Goal: Task Accomplishment & Management: Use online tool/utility

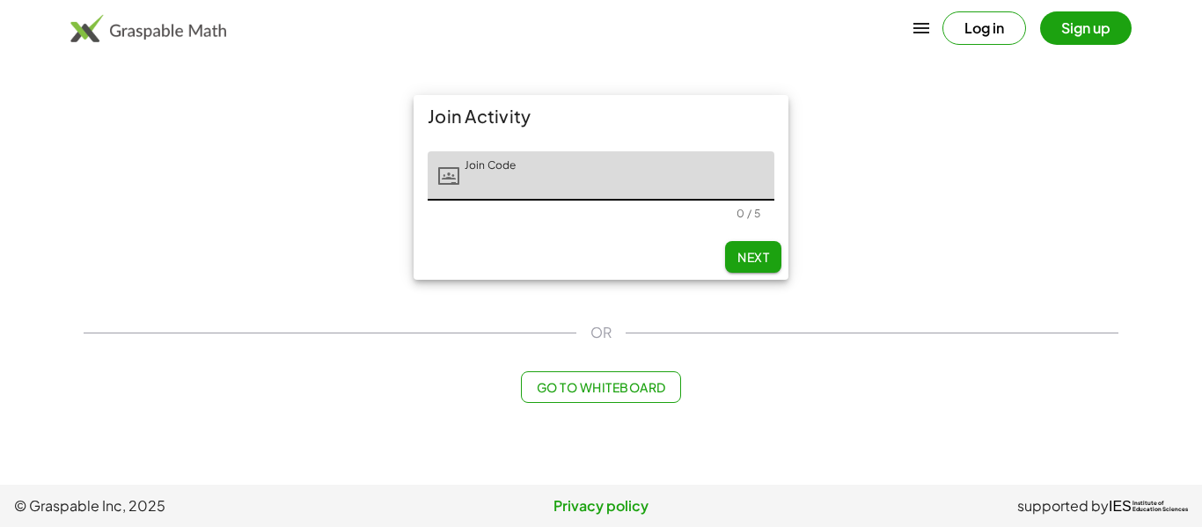
click at [1063, 28] on button "Sign up" at bounding box center [1085, 27] width 91 height 33
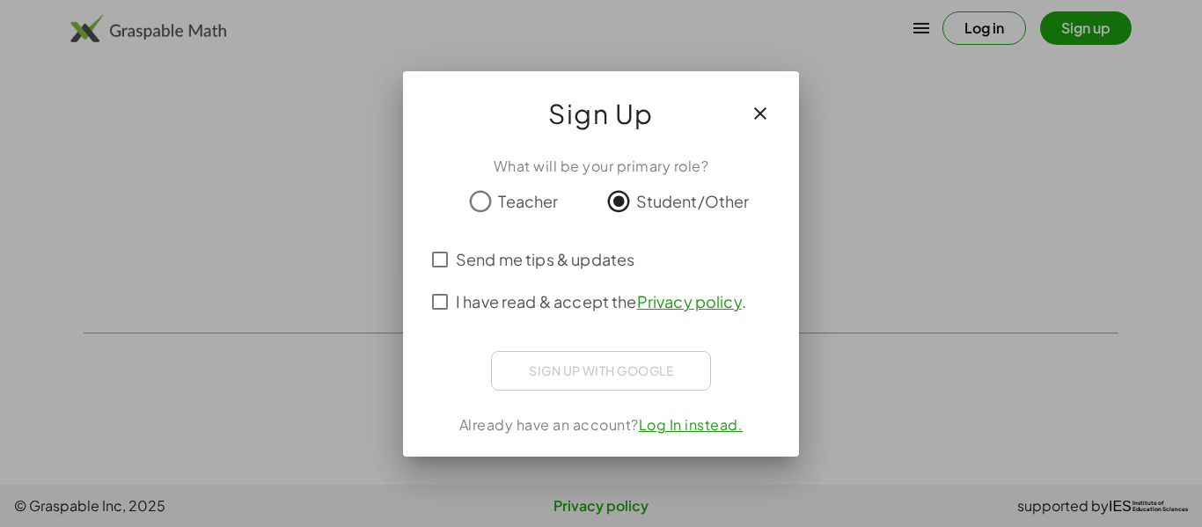
click at [438, 283] on div "I have read & accept the Privacy policy ." at bounding box center [601, 302] width 354 height 42
click at [768, 112] on icon "button" at bounding box center [759, 113] width 21 height 21
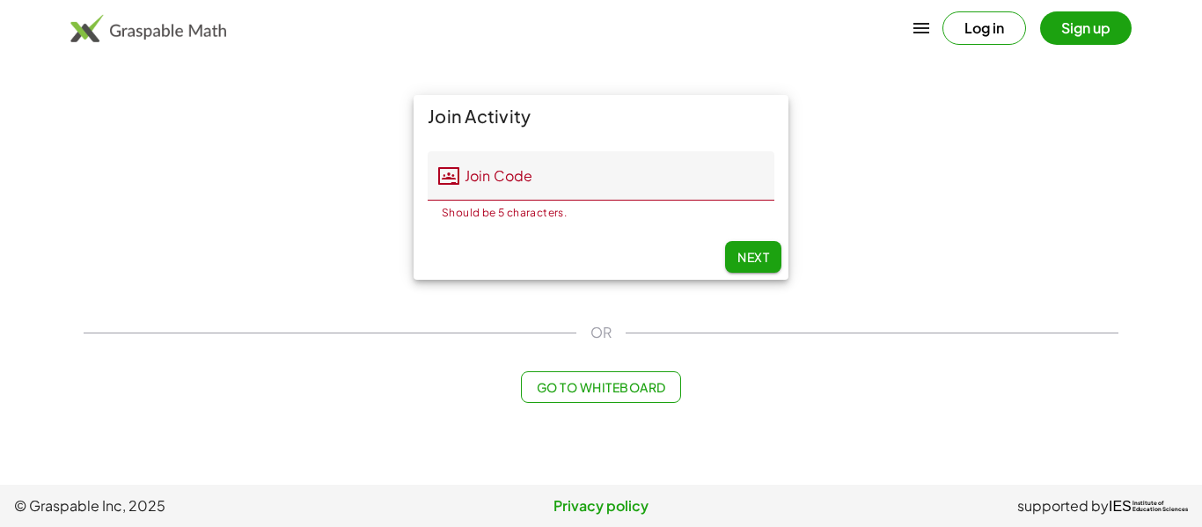
click at [1001, 47] on div "Log in Sign up" at bounding box center [601, 28] width 1202 height 42
click at [1002, 36] on button "Log in" at bounding box center [984, 27] width 84 height 33
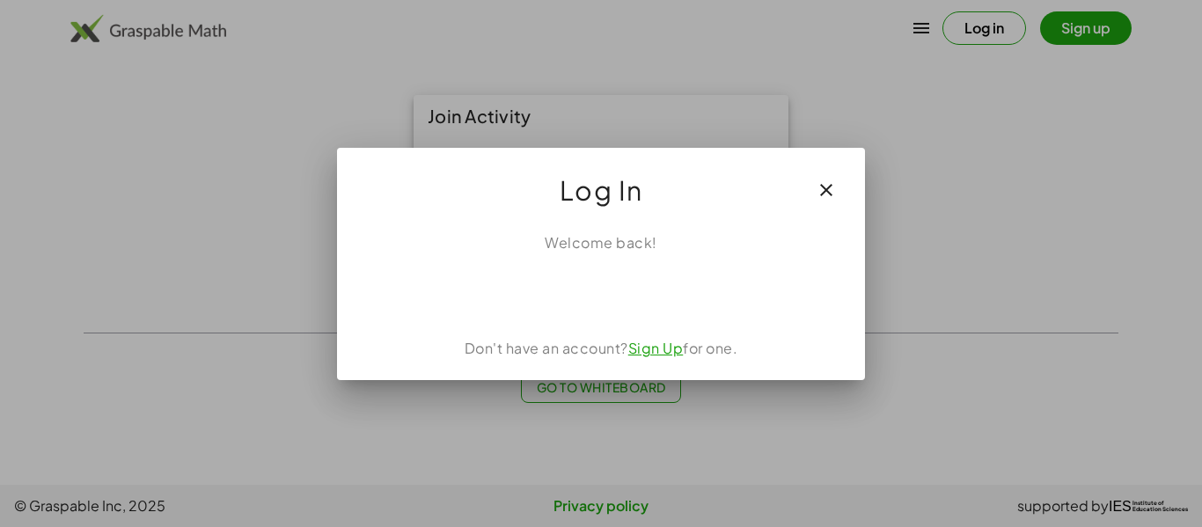
click at [813, 172] on button "button" at bounding box center [826, 190] width 42 height 42
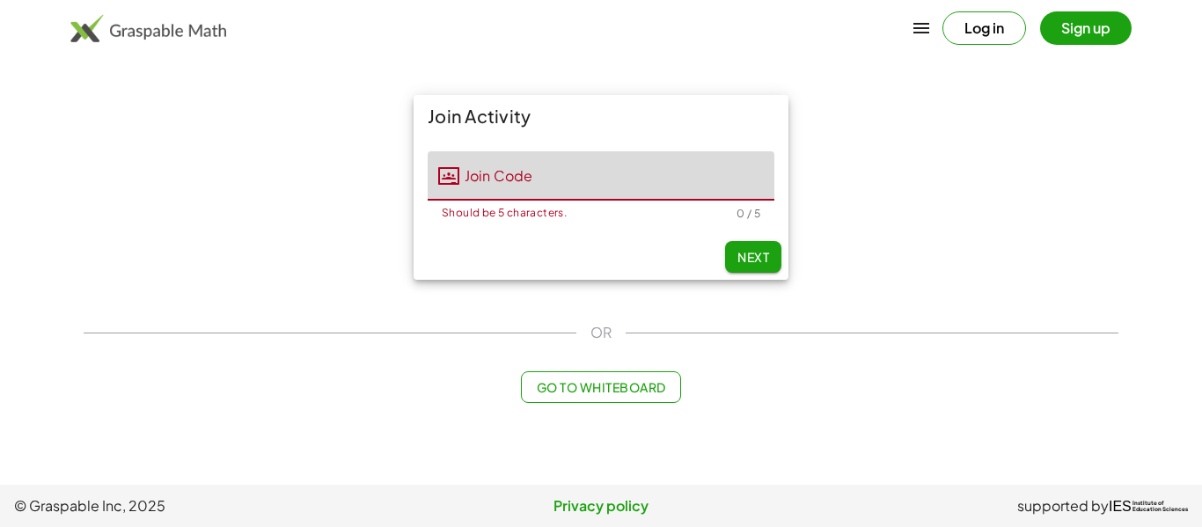
click at [646, 193] on input "Join Code" at bounding box center [616, 175] width 315 height 49
click at [606, 385] on span "Go to Whiteboard" at bounding box center [600, 387] width 129 height 16
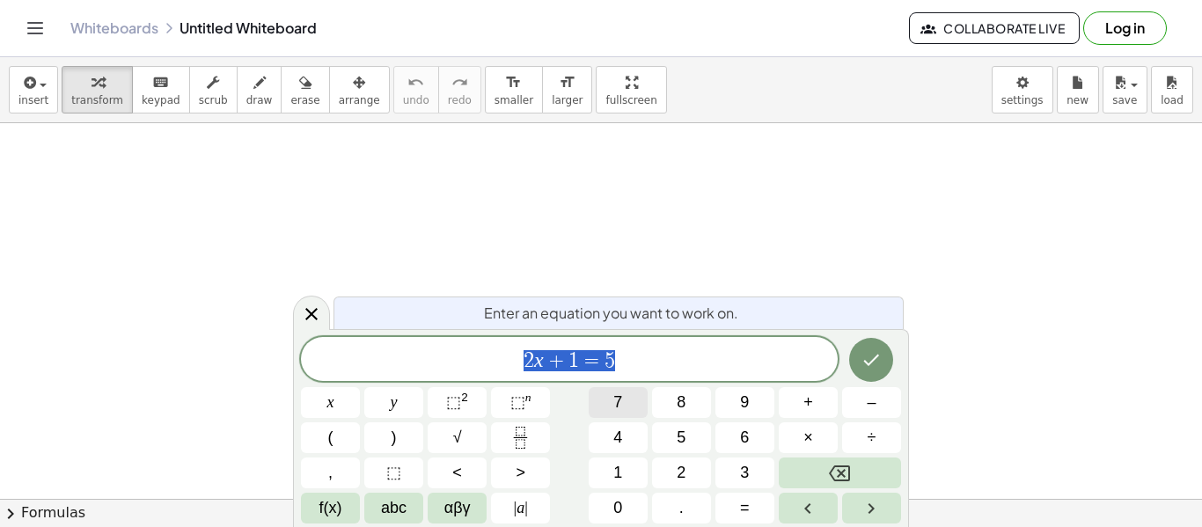
scroll to position [1, 0]
click at [673, 362] on span "2 x + 1 = 5" at bounding box center [569, 360] width 537 height 25
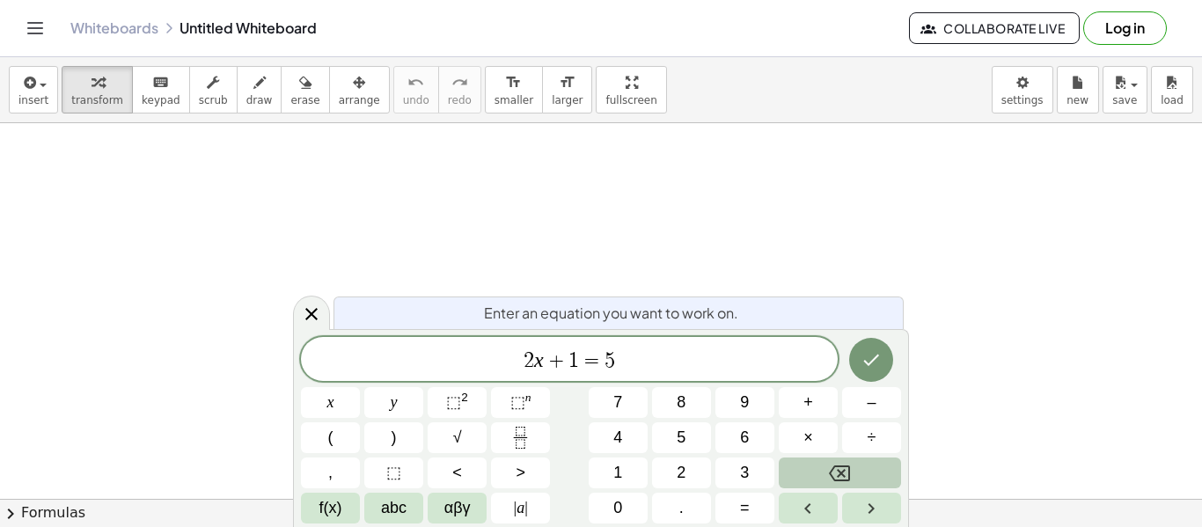
click at [814, 468] on button "Backspace" at bounding box center [839, 472] width 122 height 31
click at [753, 464] on button "3" at bounding box center [744, 472] width 59 height 31
click at [786, 443] on button "×" at bounding box center [807, 437] width 59 height 31
click at [891, 483] on button "Backspace" at bounding box center [839, 472] width 122 height 31
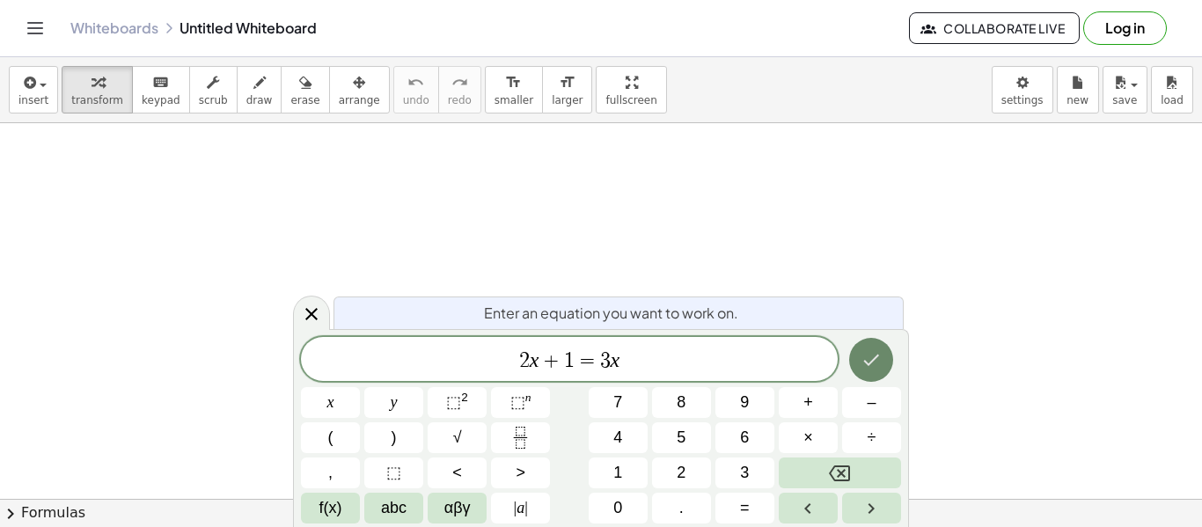
click at [879, 369] on icon "Done" at bounding box center [870, 359] width 21 height 21
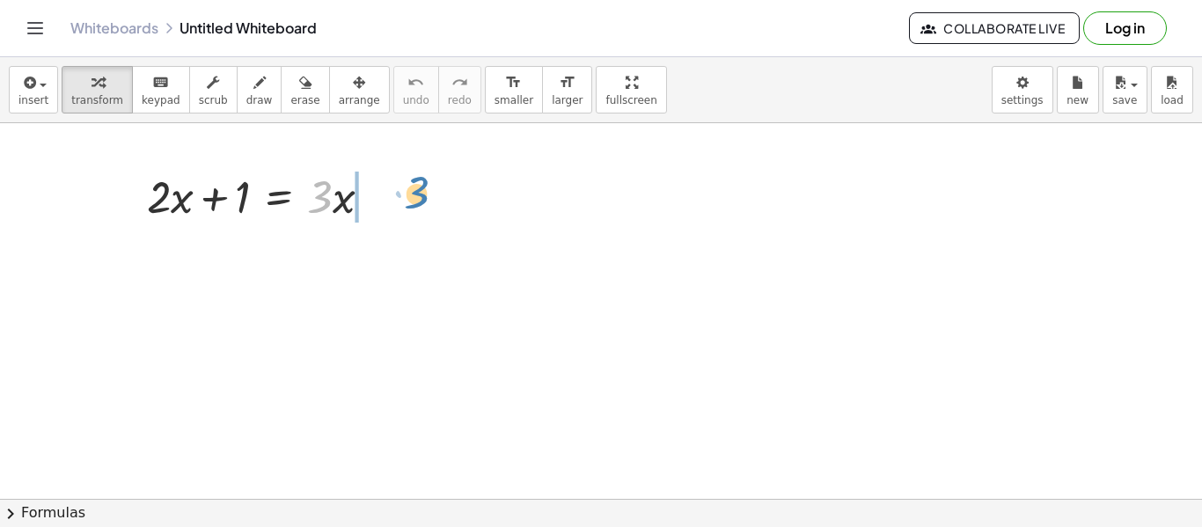
drag, startPoint x: 319, startPoint y: 203, endPoint x: 413, endPoint y: 194, distance: 94.5
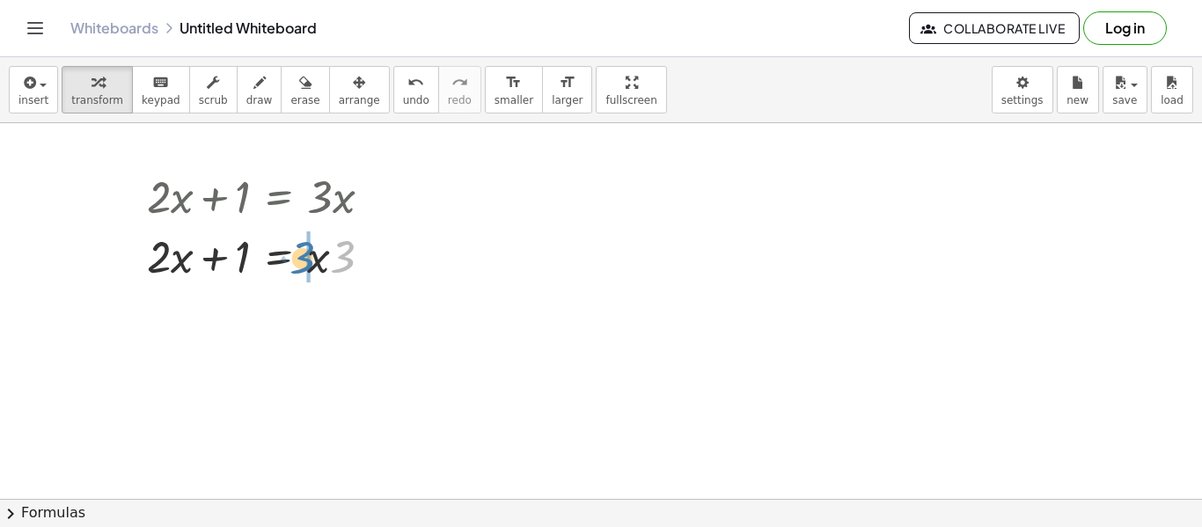
drag, startPoint x: 348, startPoint y: 259, endPoint x: 306, endPoint y: 259, distance: 42.2
click at [376, 194] on div at bounding box center [376, 196] width 19 height 19
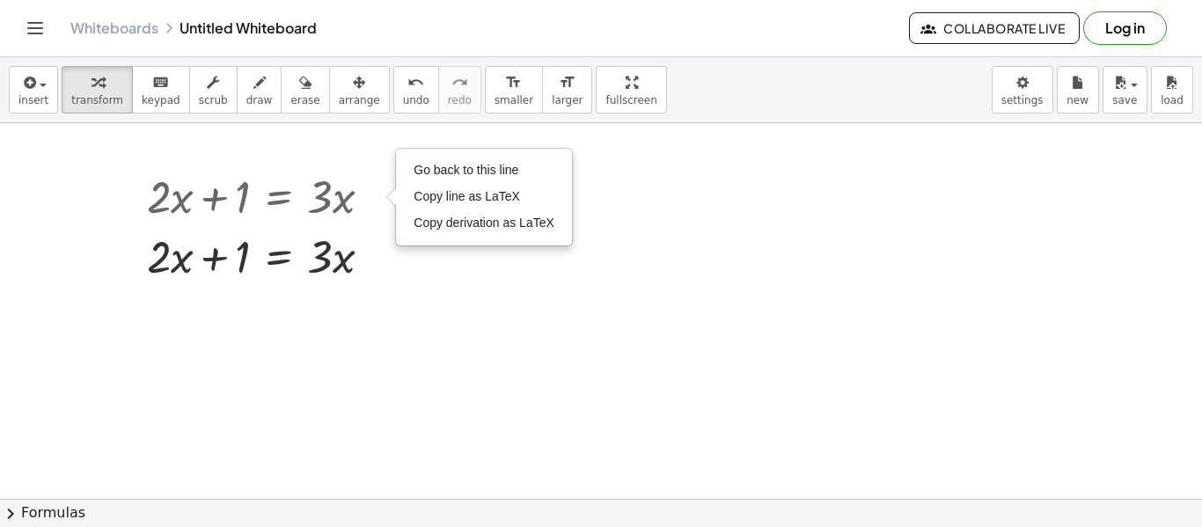
drag, startPoint x: 351, startPoint y: 188, endPoint x: 4, endPoint y: 202, distance: 346.9
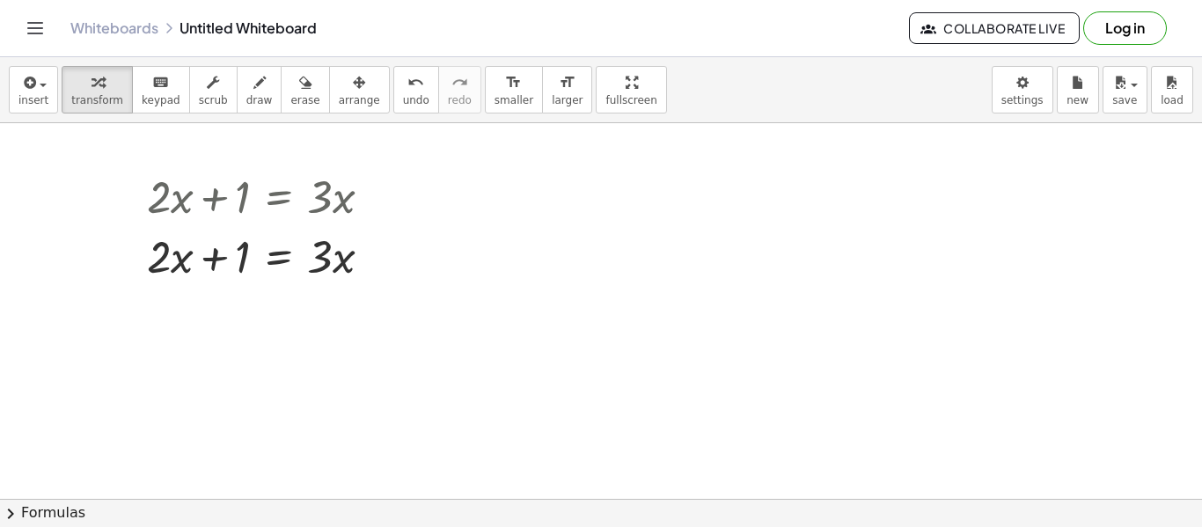
drag, startPoint x: 172, startPoint y: 196, endPoint x: 194, endPoint y: 232, distance: 42.2
click at [279, 197] on div "+ · 2 · x + 1 = · 3 · x Go back to this line Copy line as LaTeX Copy derivation…" at bounding box center [279, 197] width 0 height 0
drag, startPoint x: 238, startPoint y: 257, endPoint x: 156, endPoint y: 258, distance: 81.8
click at [156, 258] on div at bounding box center [266, 255] width 256 height 60
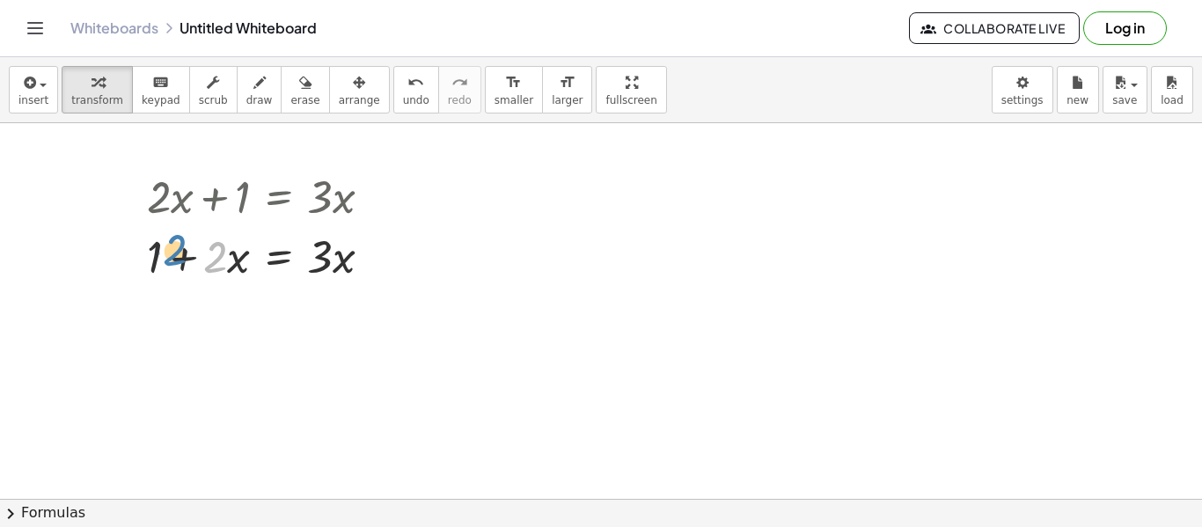
drag, startPoint x: 217, startPoint y: 267, endPoint x: 179, endPoint y: 264, distance: 37.9
click at [179, 264] on div at bounding box center [266, 255] width 256 height 60
drag, startPoint x: 216, startPoint y: 257, endPoint x: 163, endPoint y: 255, distance: 52.8
click at [163, 255] on div at bounding box center [266, 255] width 256 height 60
drag, startPoint x: 321, startPoint y: 253, endPoint x: 207, endPoint y: 251, distance: 114.4
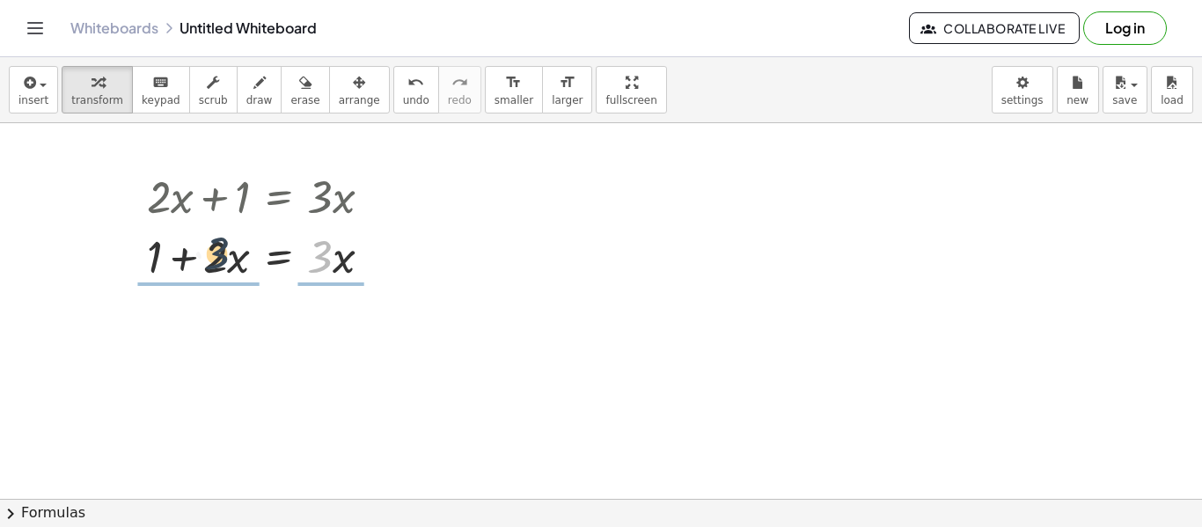
click at [207, 251] on div at bounding box center [266, 255] width 256 height 60
click at [207, 251] on div at bounding box center [267, 255] width 259 height 88
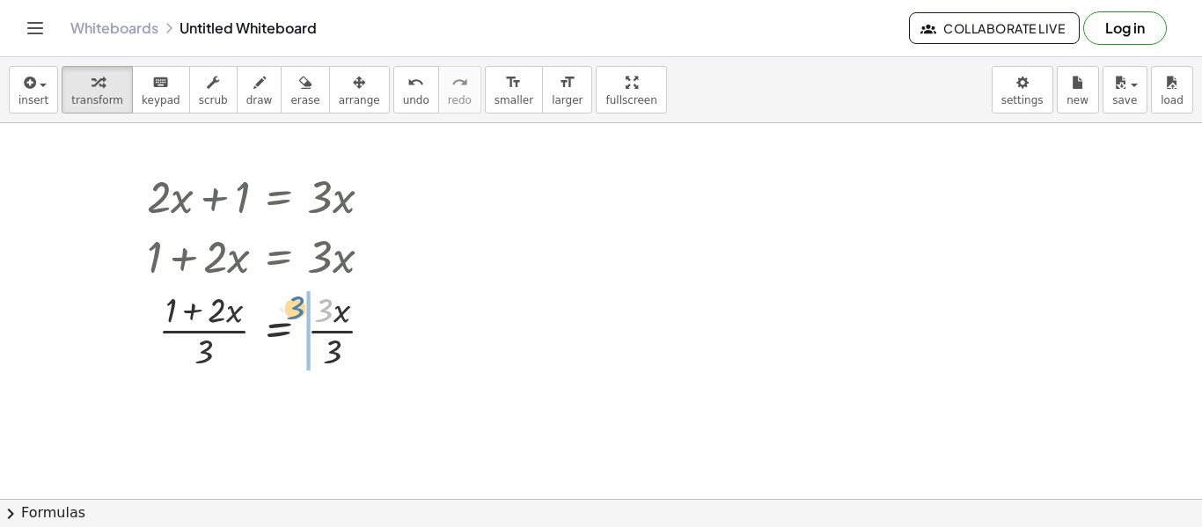
drag, startPoint x: 330, startPoint y: 317, endPoint x: 296, endPoint y: 315, distance: 33.5
click at [296, 315] on div at bounding box center [267, 329] width 259 height 88
drag, startPoint x: 329, startPoint y: 353, endPoint x: 325, endPoint y: 336, distance: 17.1
click at [325, 336] on div at bounding box center [267, 329] width 259 height 88
drag, startPoint x: 225, startPoint y: 313, endPoint x: 337, endPoint y: 355, distance: 119.4
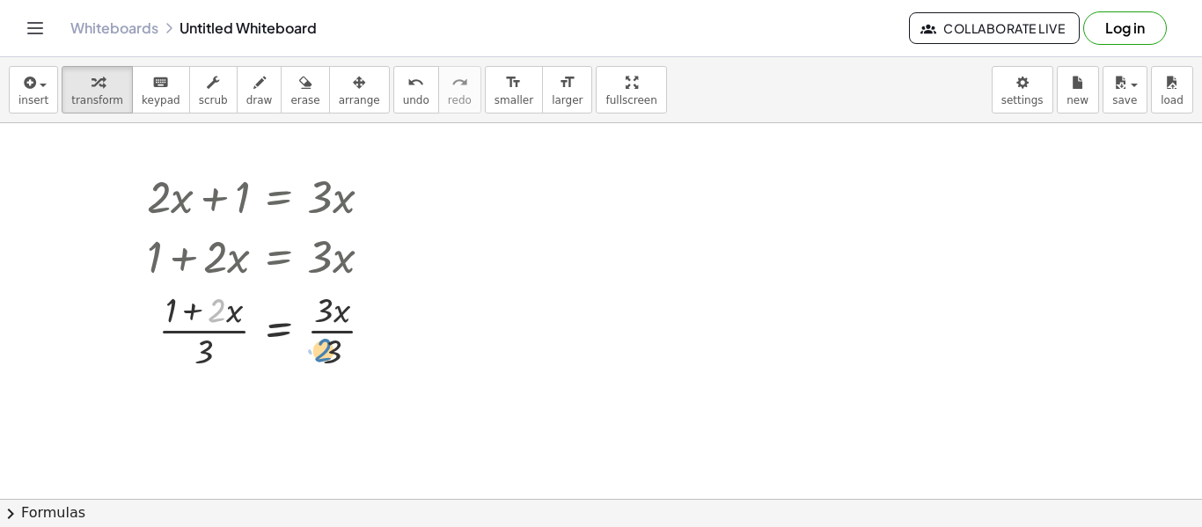
click at [337, 355] on div at bounding box center [267, 329] width 259 height 88
click at [337, 355] on div at bounding box center [266, 329] width 256 height 88
click at [337, 355] on div at bounding box center [267, 329] width 259 height 88
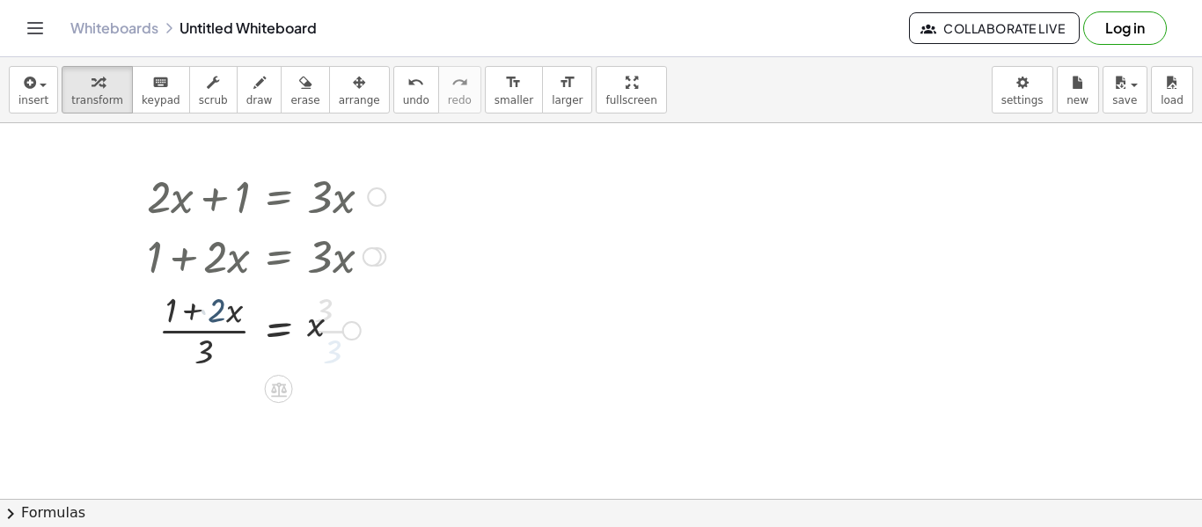
click at [337, 355] on div at bounding box center [267, 329] width 259 height 88
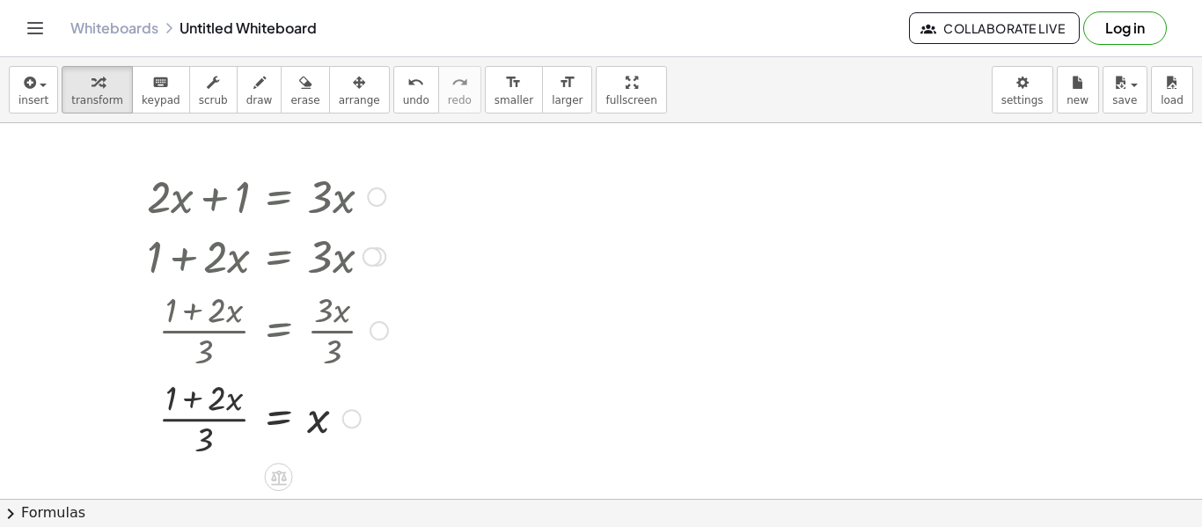
click at [323, 418] on div at bounding box center [267, 417] width 259 height 88
click at [221, 409] on div at bounding box center [267, 417] width 259 height 88
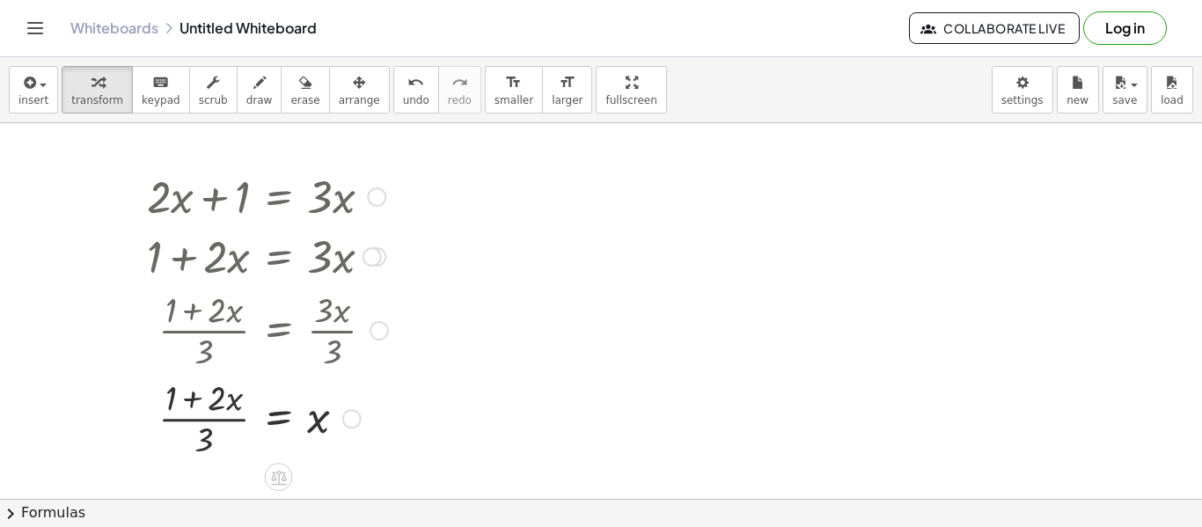
click at [221, 409] on div at bounding box center [267, 417] width 259 height 88
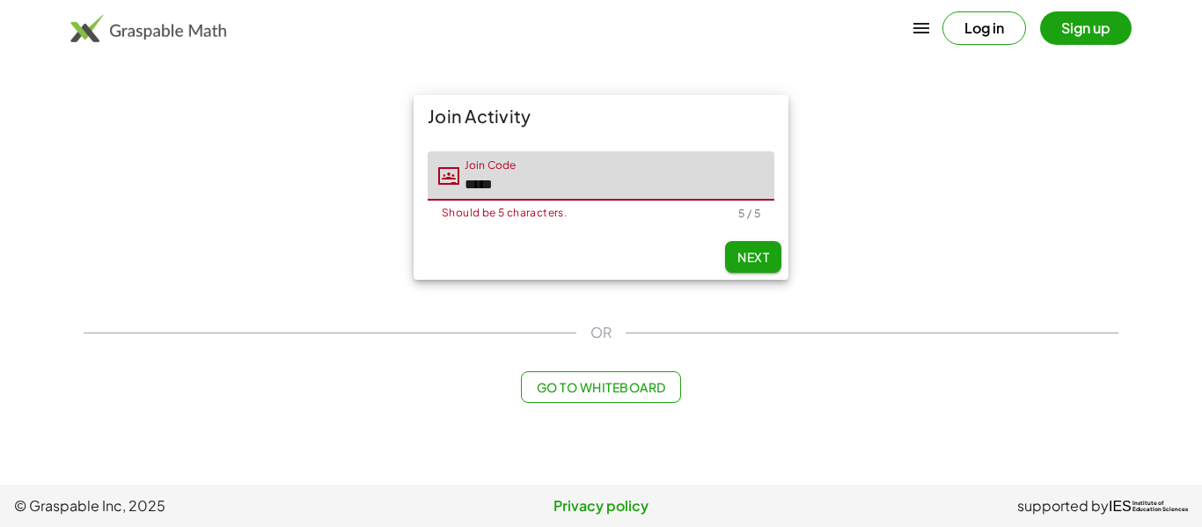
type input "*****"
